Goal: Entertainment & Leisure: Consume media (video, audio)

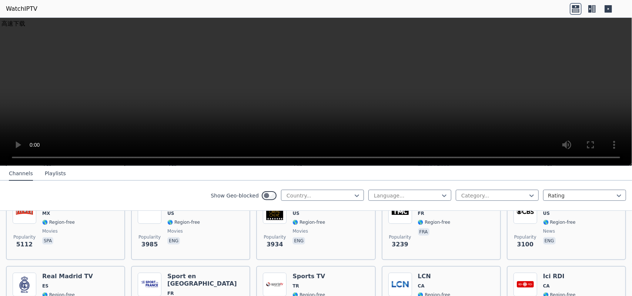
scroll to position [185, 0]
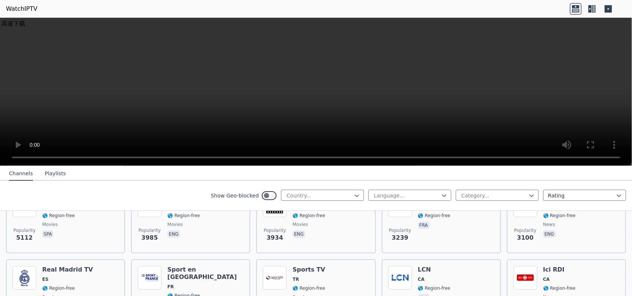
click at [595, 9] on icon at bounding box center [594, 8] width 4 height 7
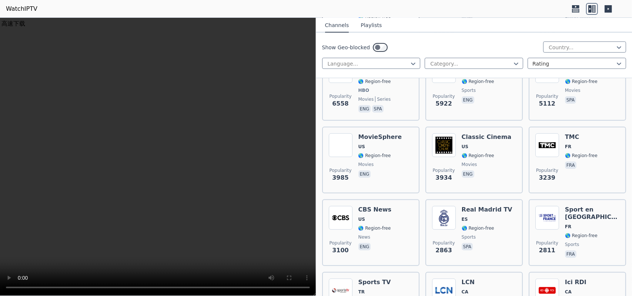
click at [611, 11] on icon at bounding box center [608, 8] width 7 height 7
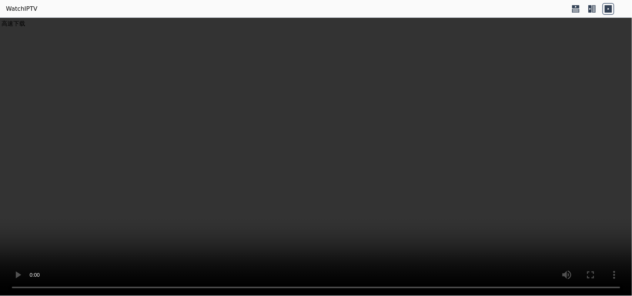
click at [592, 10] on icon at bounding box center [592, 9] width 12 height 12
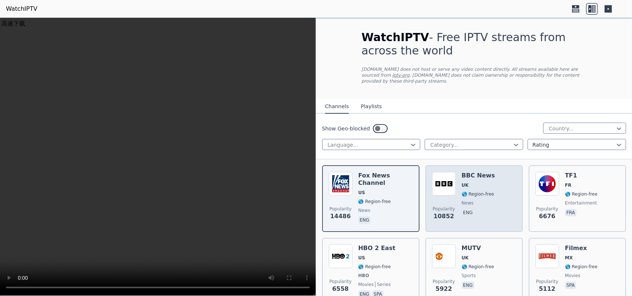
click at [494, 191] on div "Popularity 10852 BBC News UK 🌎 Region-free news eng" at bounding box center [474, 198] width 84 height 53
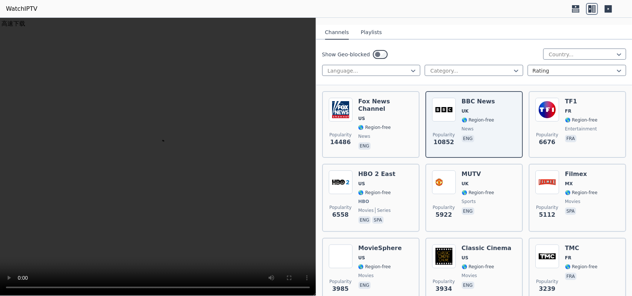
scroll to position [111, 0]
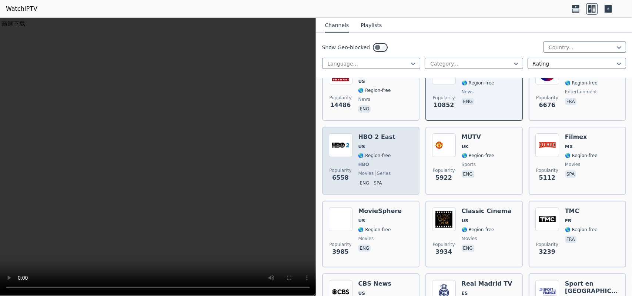
click at [396, 149] on div "Popularity 6558 HBO 2 East US 🌎 Region-free HBO movies series eng spa" at bounding box center [371, 160] width 84 height 55
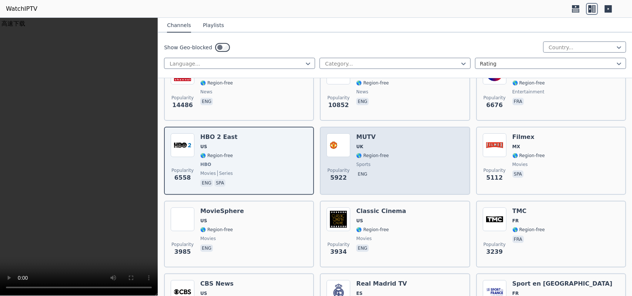
click at [432, 148] on div "Popularity 5922 MUTV UK 🌎 Region-free sports eng" at bounding box center [395, 160] width 137 height 55
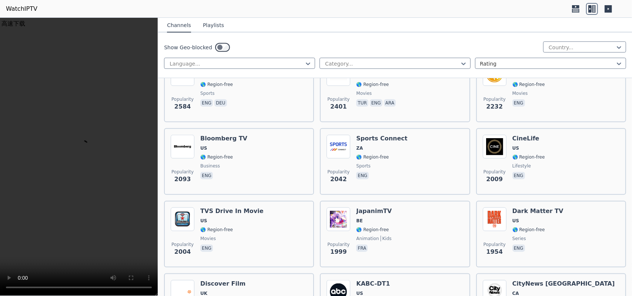
scroll to position [482, 0]
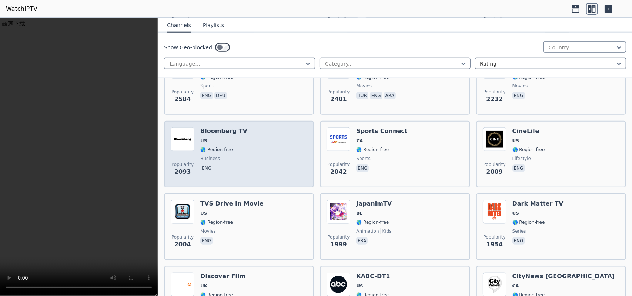
click at [242, 152] on span "🌎 Region-free" at bounding box center [223, 150] width 47 height 6
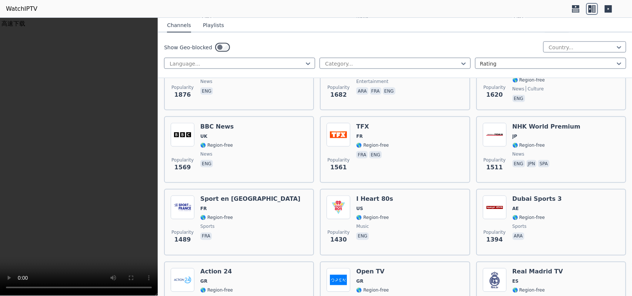
scroll to position [667, 0]
